Goal: Information Seeking & Learning: Check status

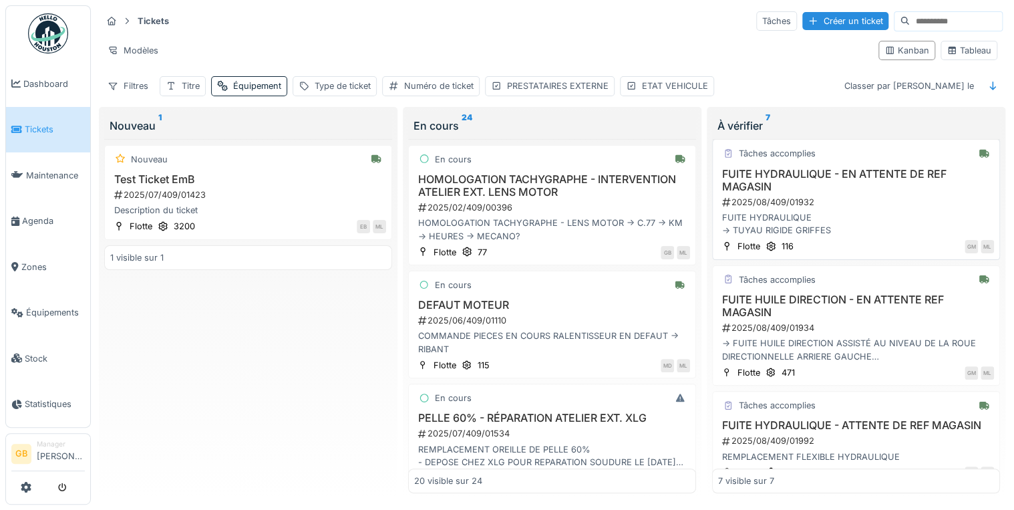
scroll to position [518, 0]
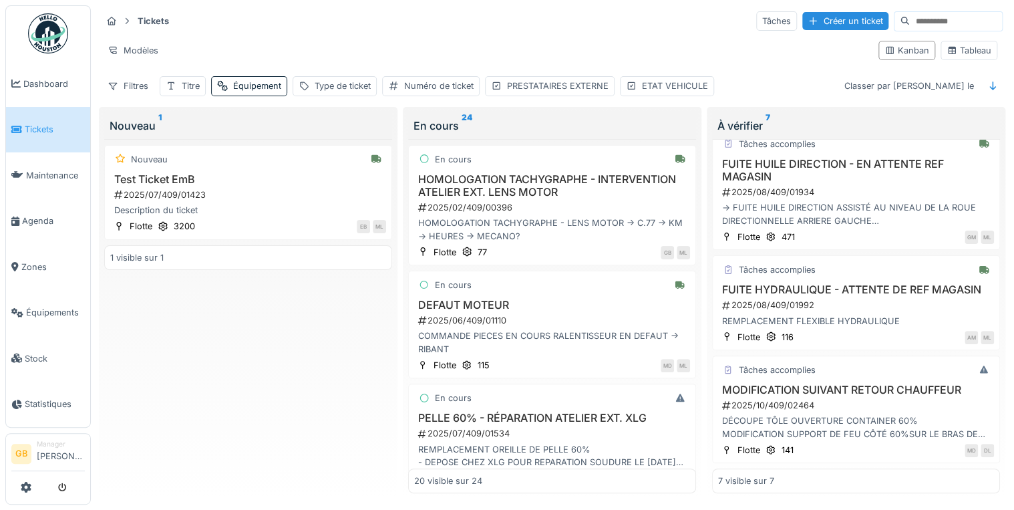
click at [98, 456] on div "Nouveau 1 Nouveau Test Ticket EmB 2025/07/409/01423 Description du ticket Flott…" at bounding box center [248, 306] width 304 height 398
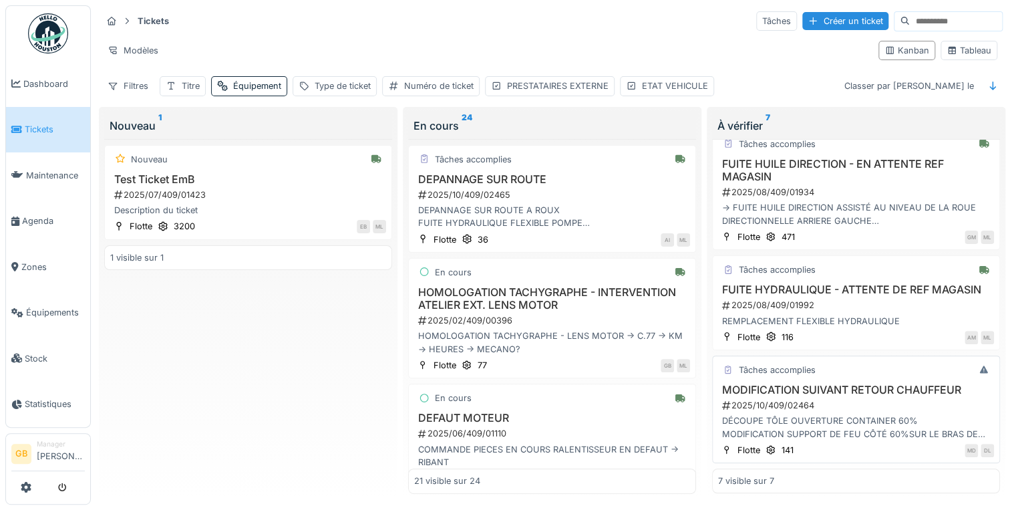
click at [846, 384] on h3 "MODIFICATION SUIVANT RETOUR CHAUFFEUR" at bounding box center [856, 390] width 276 height 13
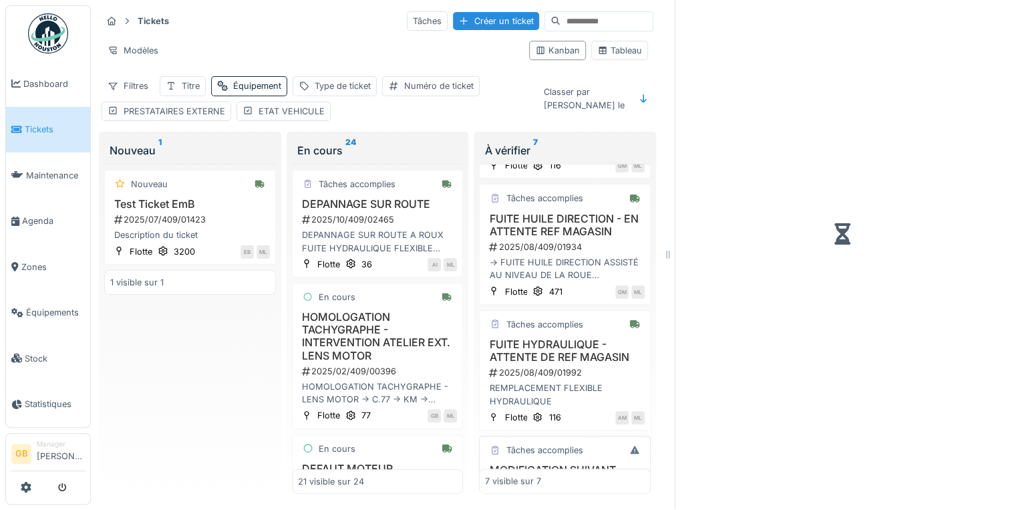
scroll to position [596, 0]
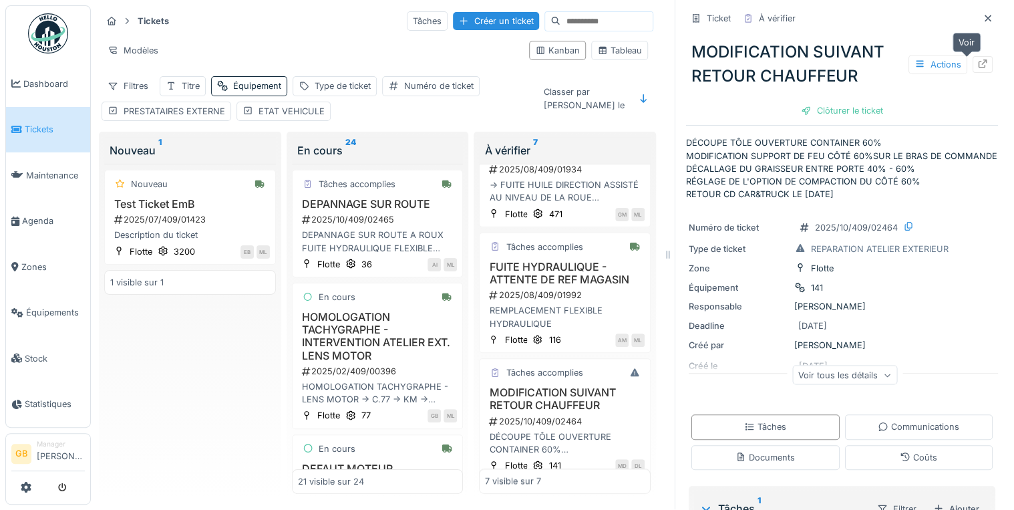
click at [978, 59] on icon at bounding box center [983, 63] width 11 height 9
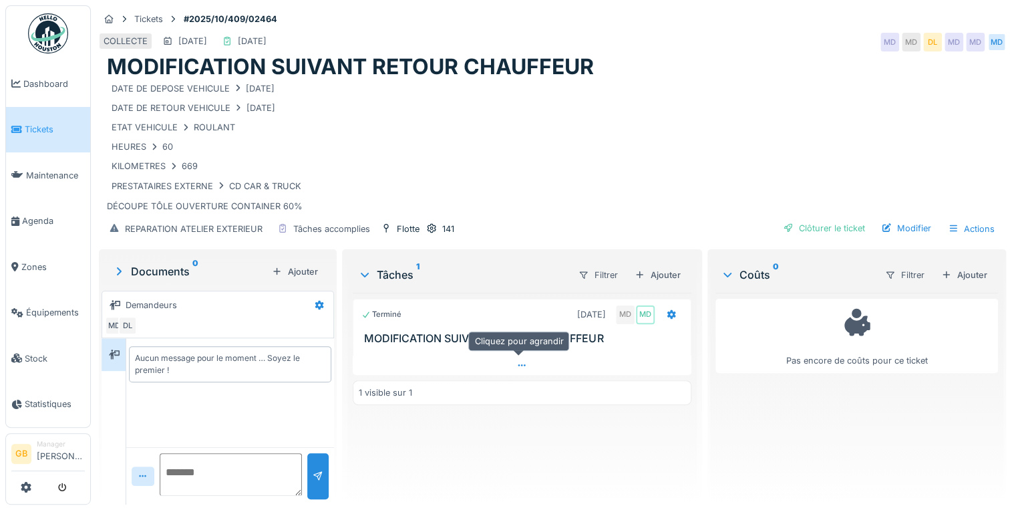
click at [539, 359] on div at bounding box center [522, 364] width 338 height 19
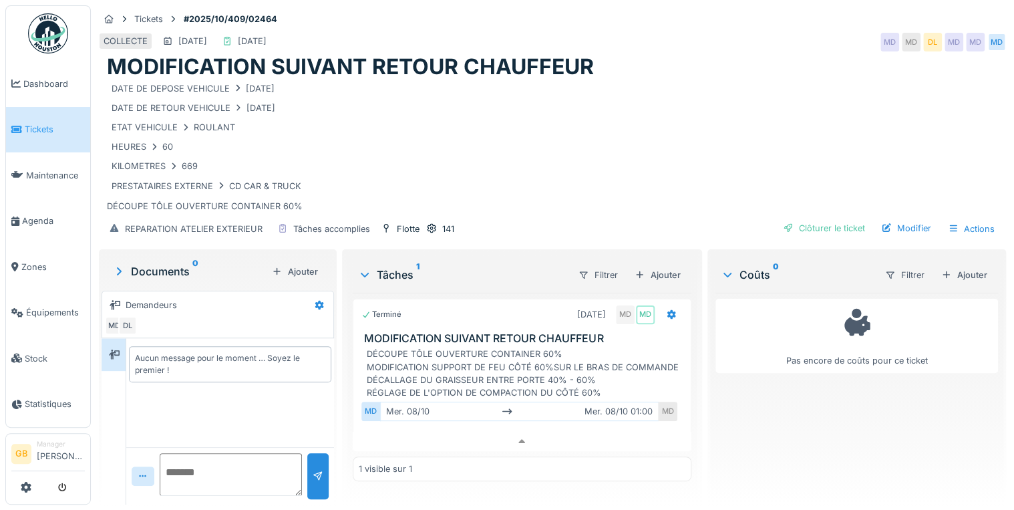
scroll to position [7, 0]
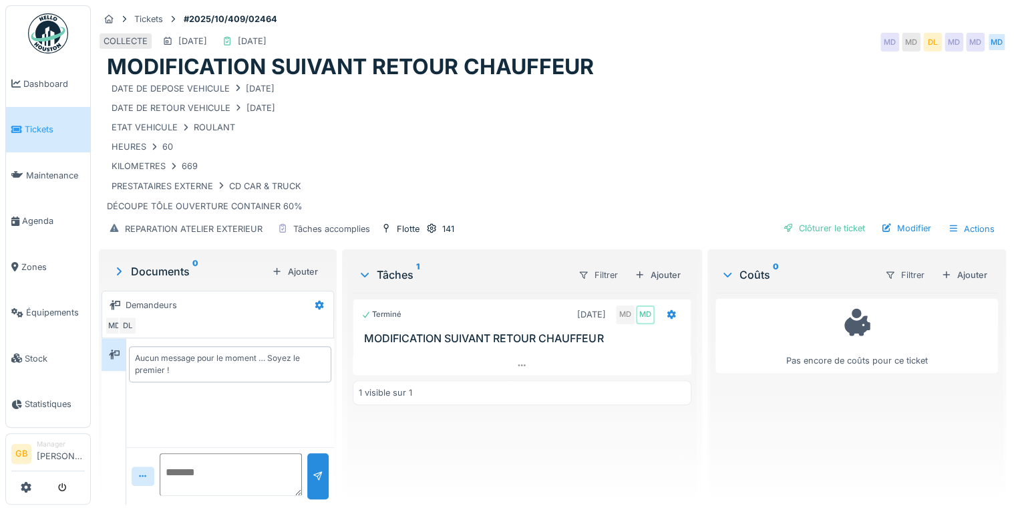
click at [29, 128] on span "Tickets" at bounding box center [55, 129] width 60 height 13
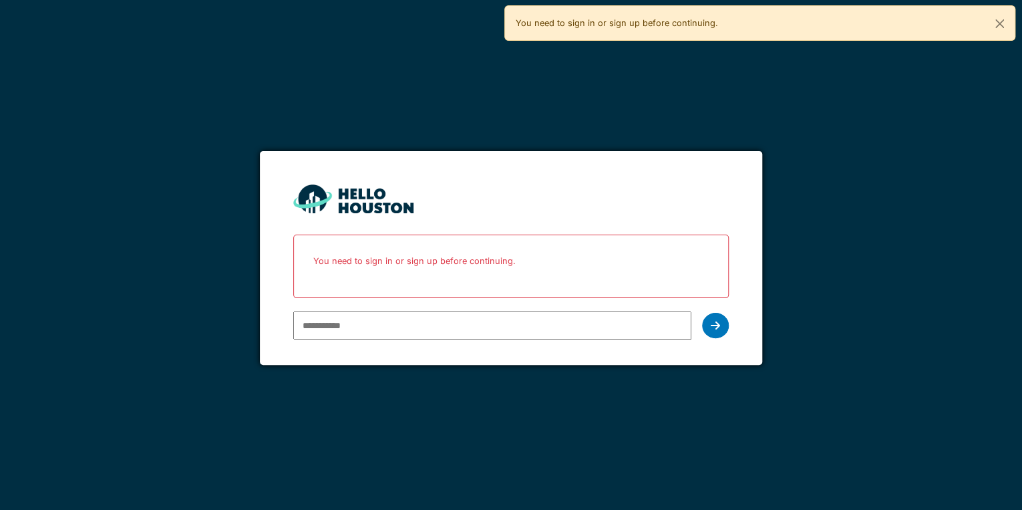
click at [345, 330] on input "email" at bounding box center [492, 325] width 398 height 28
type input "**********"
click at [724, 326] on div at bounding box center [715, 325] width 27 height 25
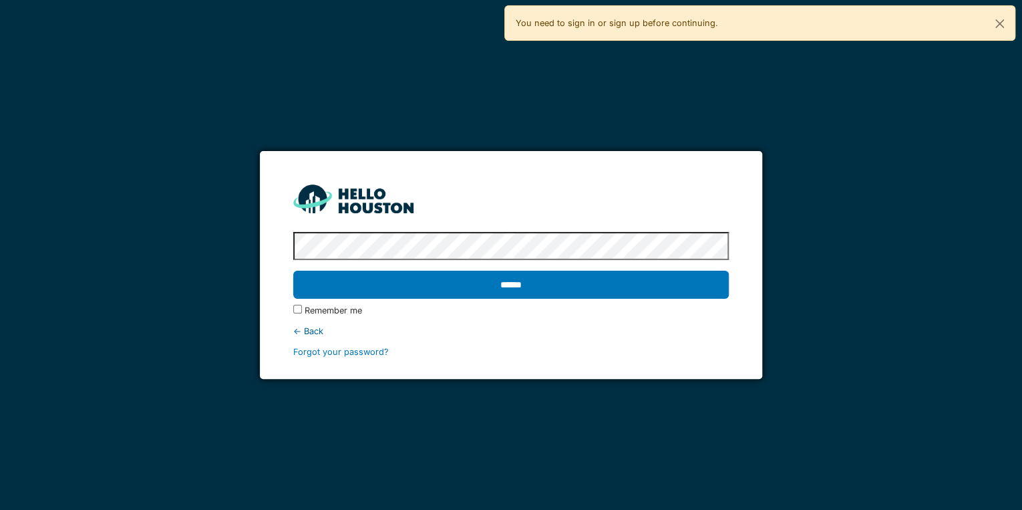
click at [293, 271] on input "******" at bounding box center [511, 285] width 436 height 28
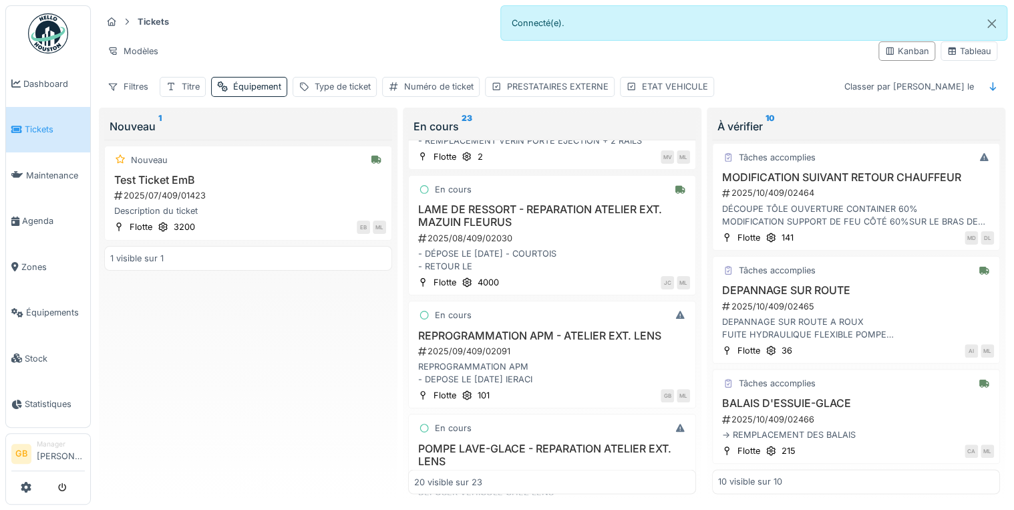
scroll to position [1123, 0]
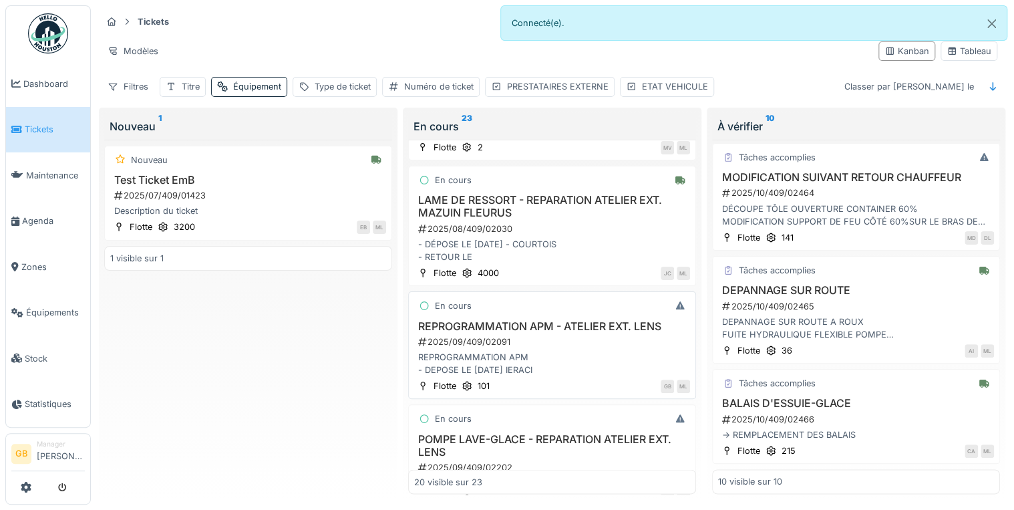
click at [543, 314] on div "En cours REPROGRAMMATION APM - ATELIER EXT. LENS 2025/09/409/02091 REPROGRAMMAT…" at bounding box center [552, 345] width 288 height 108
click at [547, 325] on h3 "REPROGRAMMATION APM - ATELIER EXT. LENS" at bounding box center [552, 326] width 276 height 13
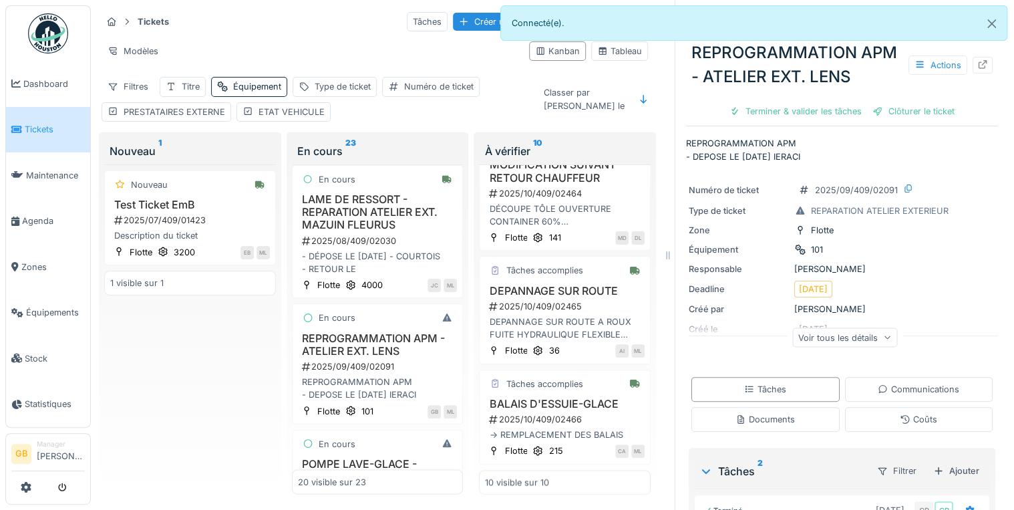
click at [978, 60] on icon at bounding box center [983, 64] width 11 height 9
click at [990, 24] on button "Close" at bounding box center [992, 23] width 30 height 35
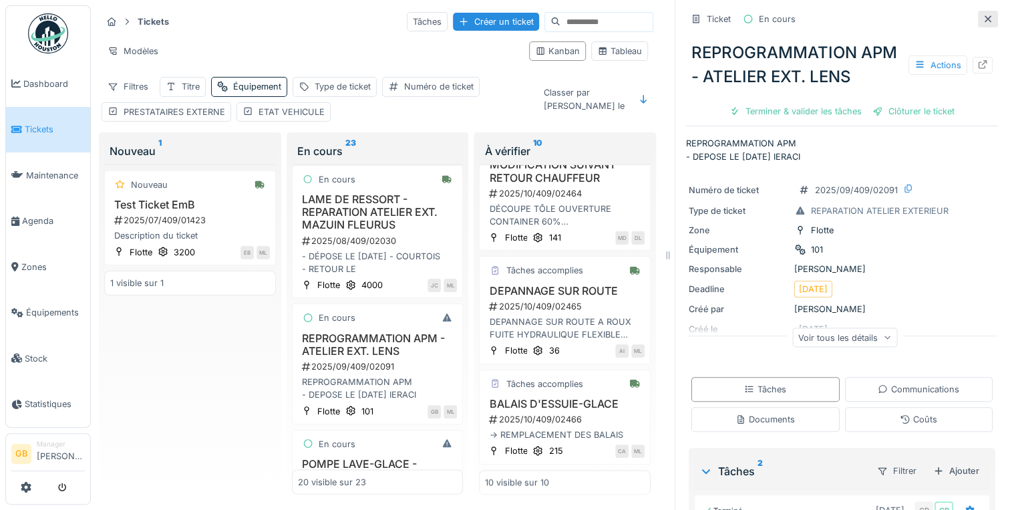
click at [983, 16] on icon at bounding box center [988, 19] width 11 height 9
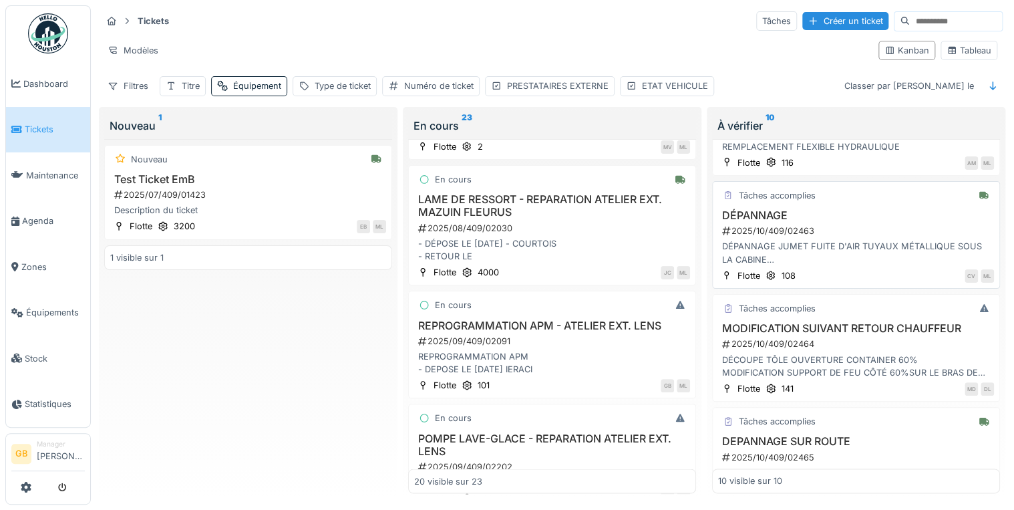
scroll to position [631, 0]
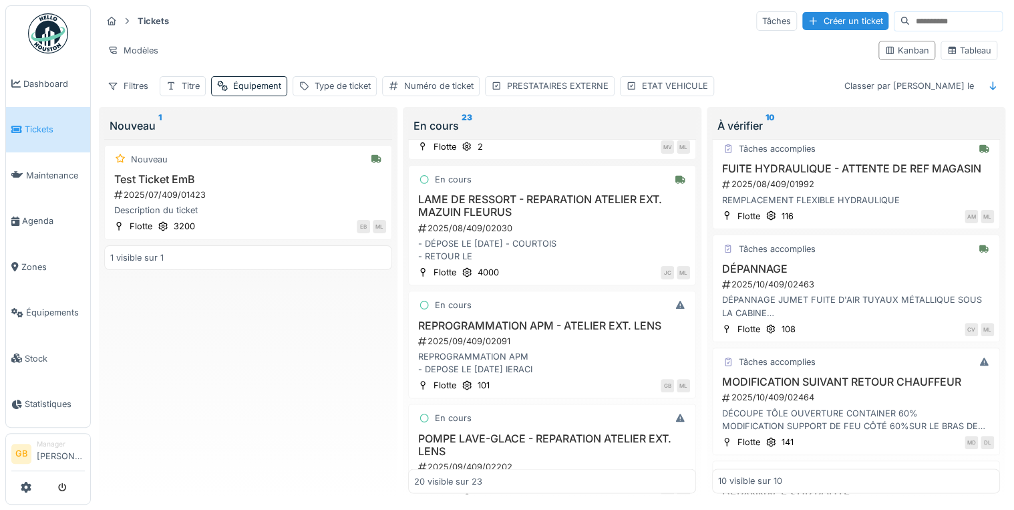
click at [1005, 270] on div "Tickets Tâches Créer un ticket Modèles Kanban Tableau Filtres Titre Équipement …" at bounding box center [552, 254] width 923 height 510
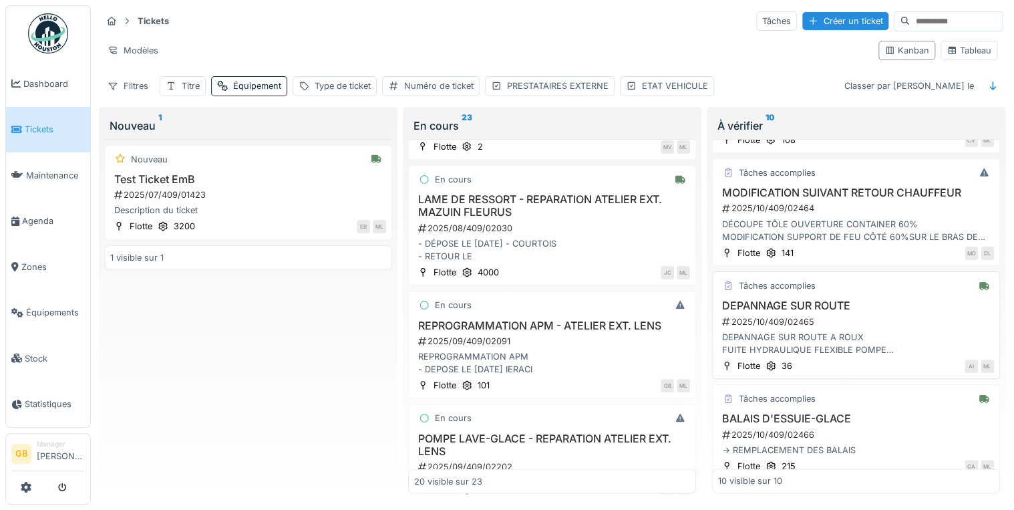
scroll to position [845, 0]
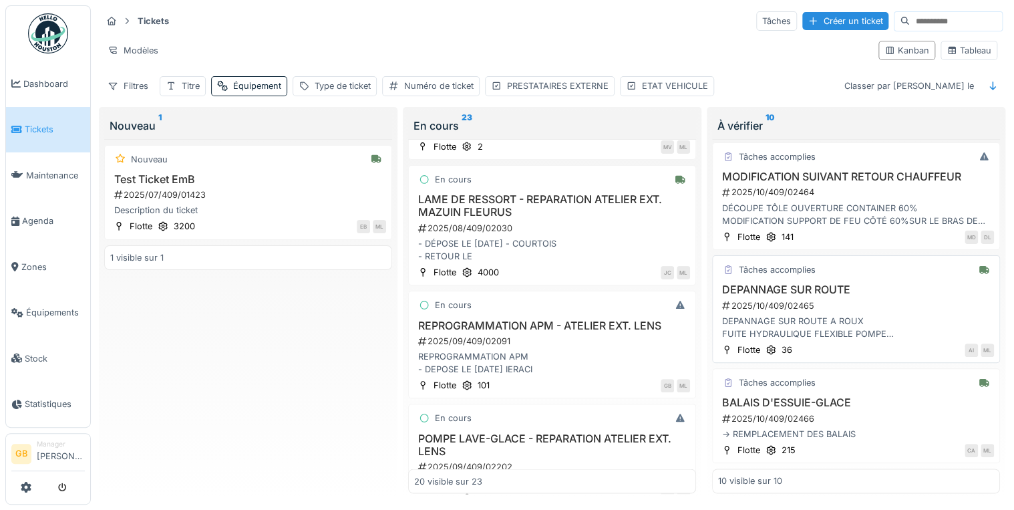
click at [764, 285] on h3 "DEPANNAGE SUR ROUTE" at bounding box center [856, 289] width 276 height 13
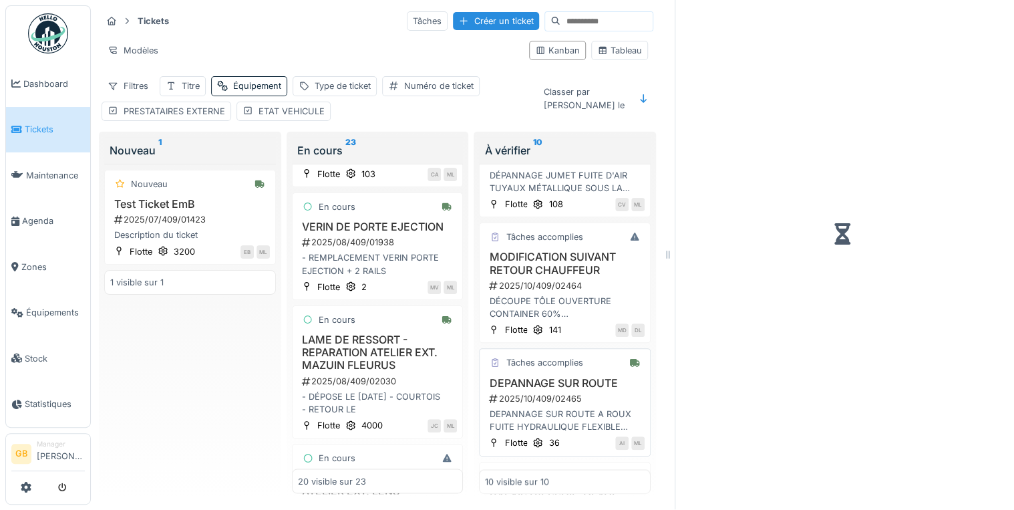
scroll to position [959, 0]
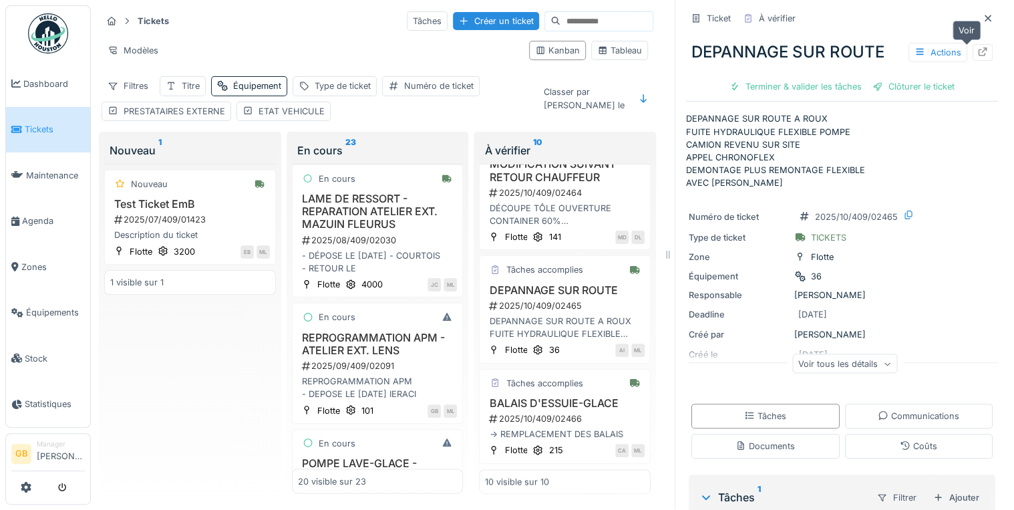
click at [979, 47] on icon at bounding box center [983, 51] width 9 height 9
click at [985, 15] on icon at bounding box center [988, 18] width 7 height 7
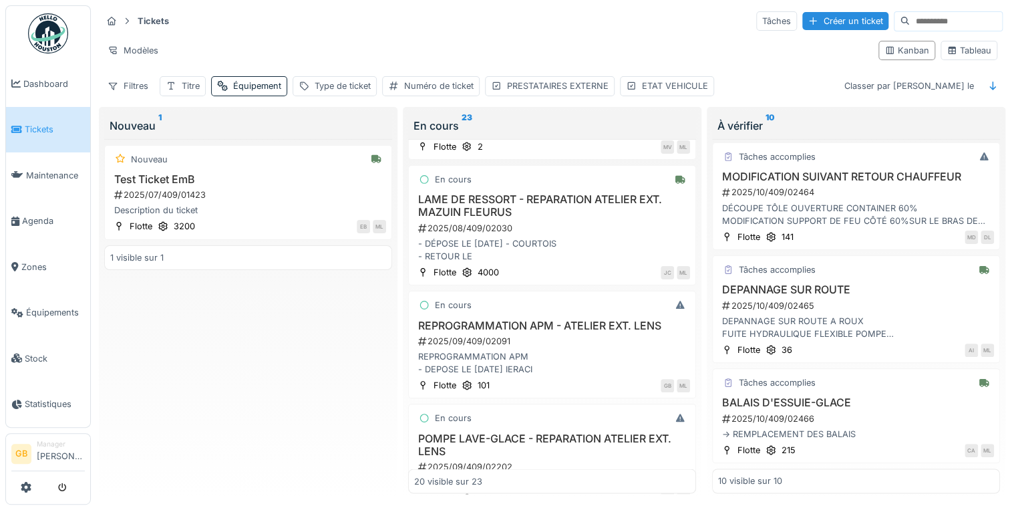
scroll to position [1235, 0]
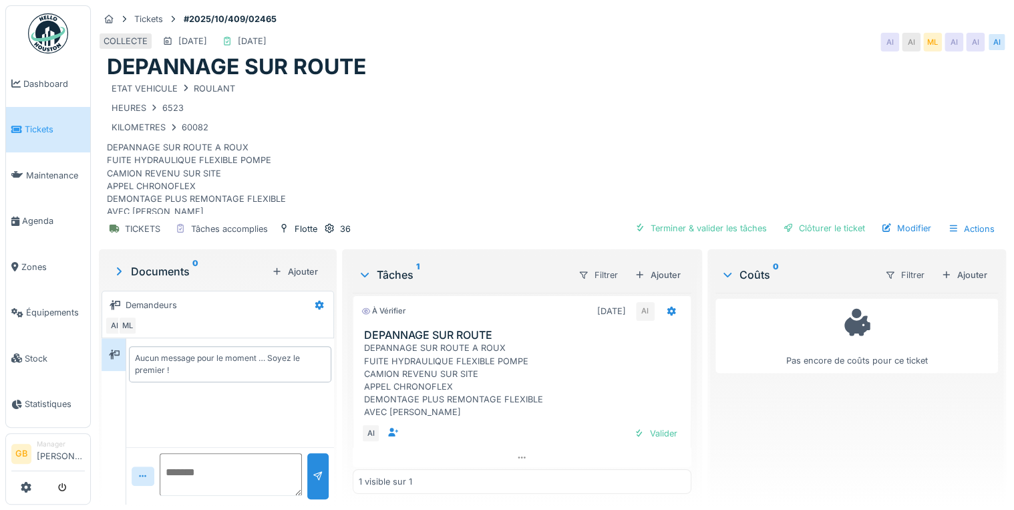
scroll to position [5, 0]
click at [660, 315] on div at bounding box center [671, 308] width 23 height 19
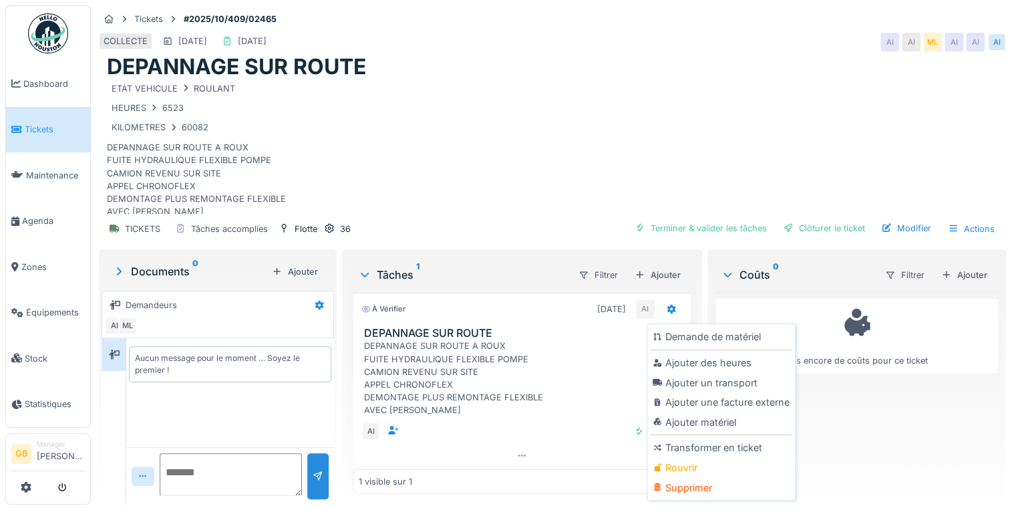
scroll to position [8, 0]
click at [146, 475] on icon at bounding box center [143, 476] width 7 height 2
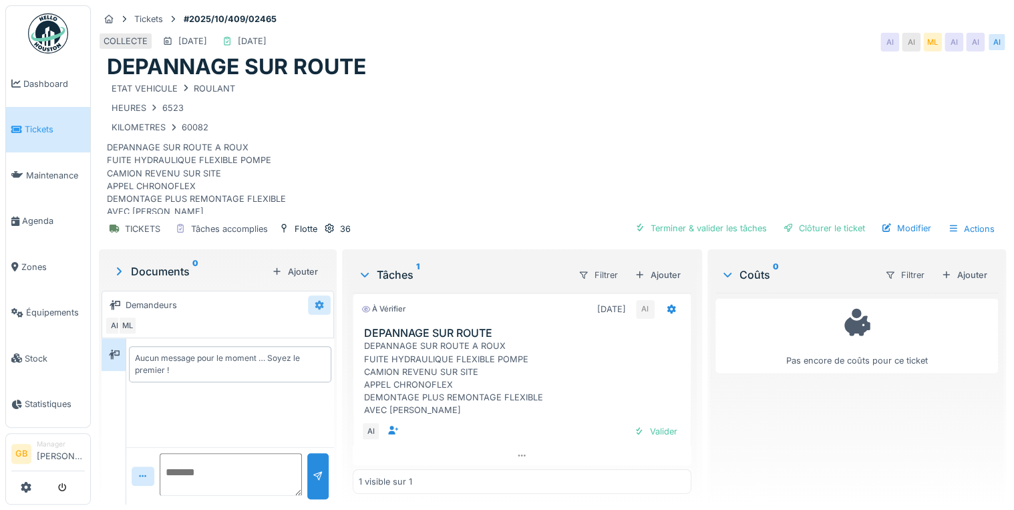
click at [314, 301] on icon at bounding box center [319, 305] width 11 height 9
click at [375, 184] on div "ETAT VEHICULE ROULANT HEURES 6523 KILOMETRES 60082 DEPANNAGE SUR ROUTE A ROUX F…" at bounding box center [552, 147] width 891 height 134
click at [972, 220] on div "Actions" at bounding box center [971, 228] width 59 height 19
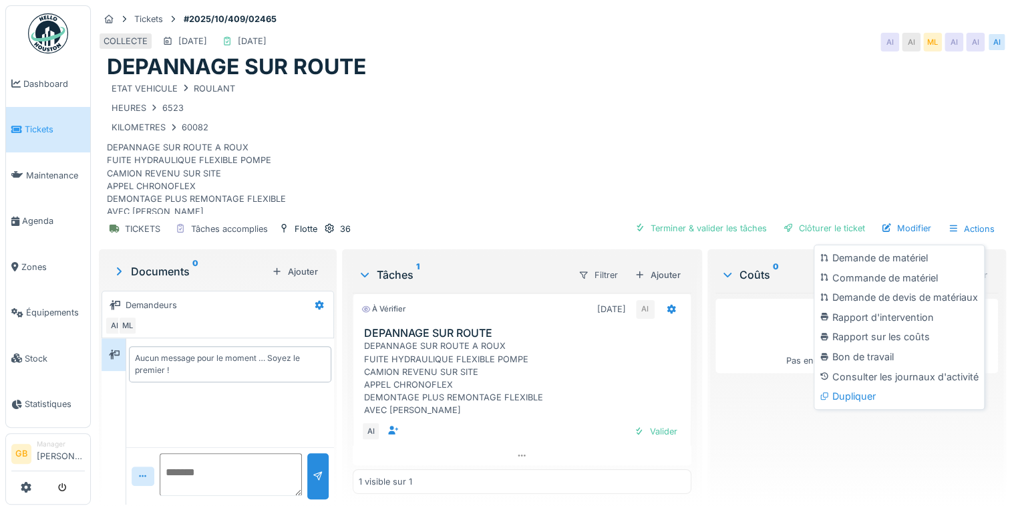
click at [922, 166] on div "ETAT VEHICULE ROULANT HEURES 6523 KILOMETRES 60082 DEPANNAGE SUR ROUTE A ROUX F…" at bounding box center [552, 147] width 891 height 134
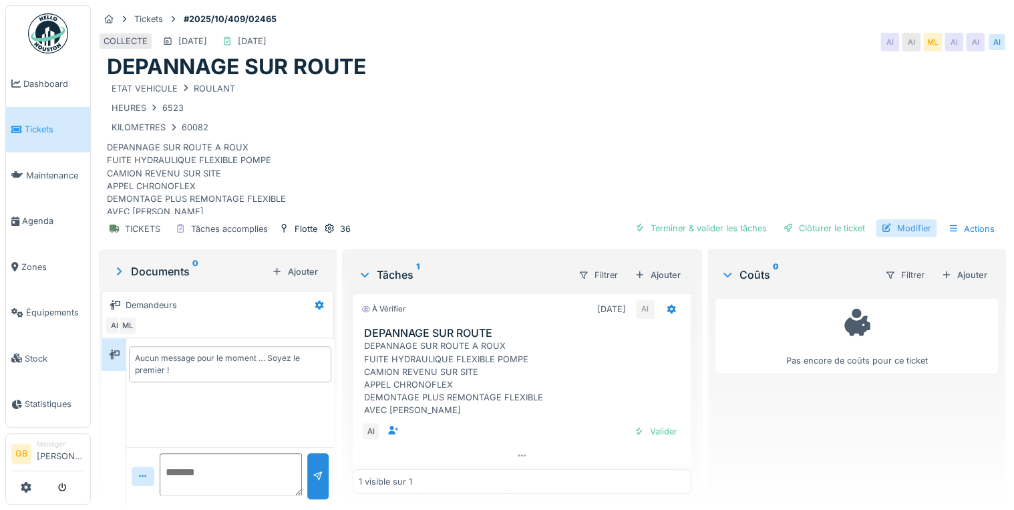
click at [911, 219] on div "Modifier" at bounding box center [906, 228] width 61 height 18
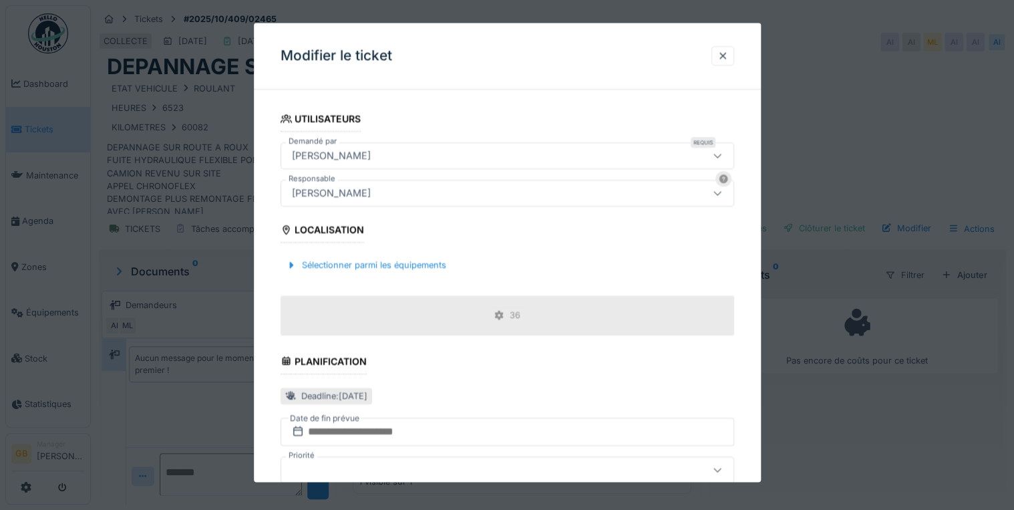
scroll to position [524, 0]
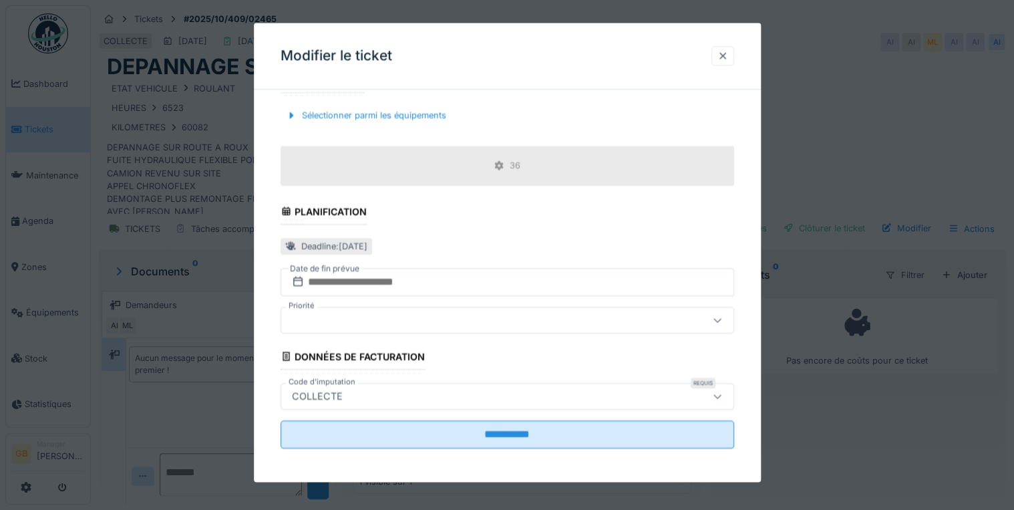
click at [724, 53] on div at bounding box center [723, 55] width 11 height 13
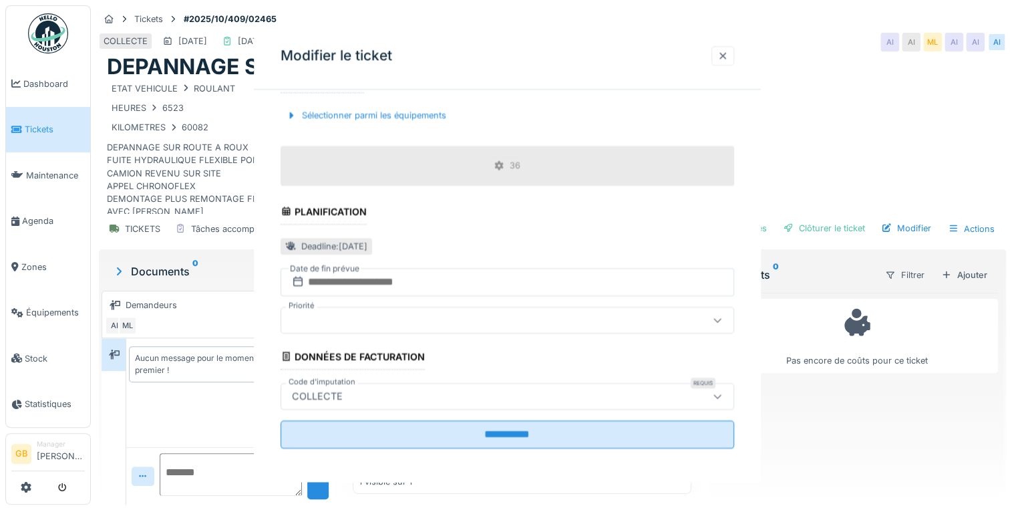
scroll to position [0, 0]
